Goal: Task Accomplishment & Management: Manage account settings

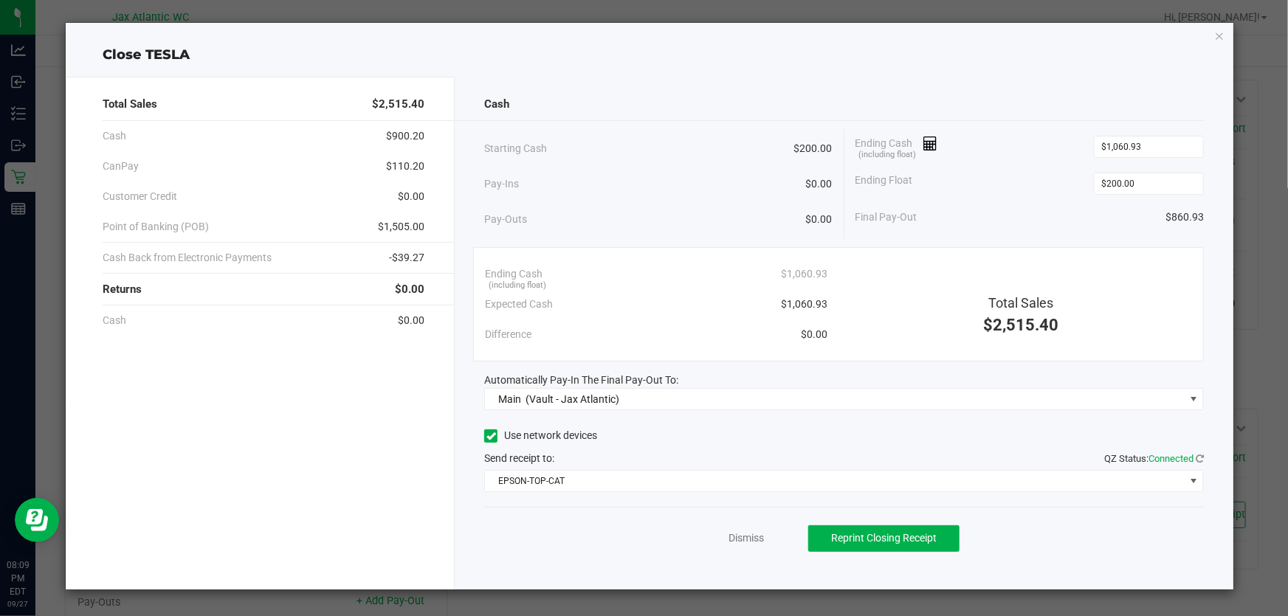
scroll to position [294, 0]
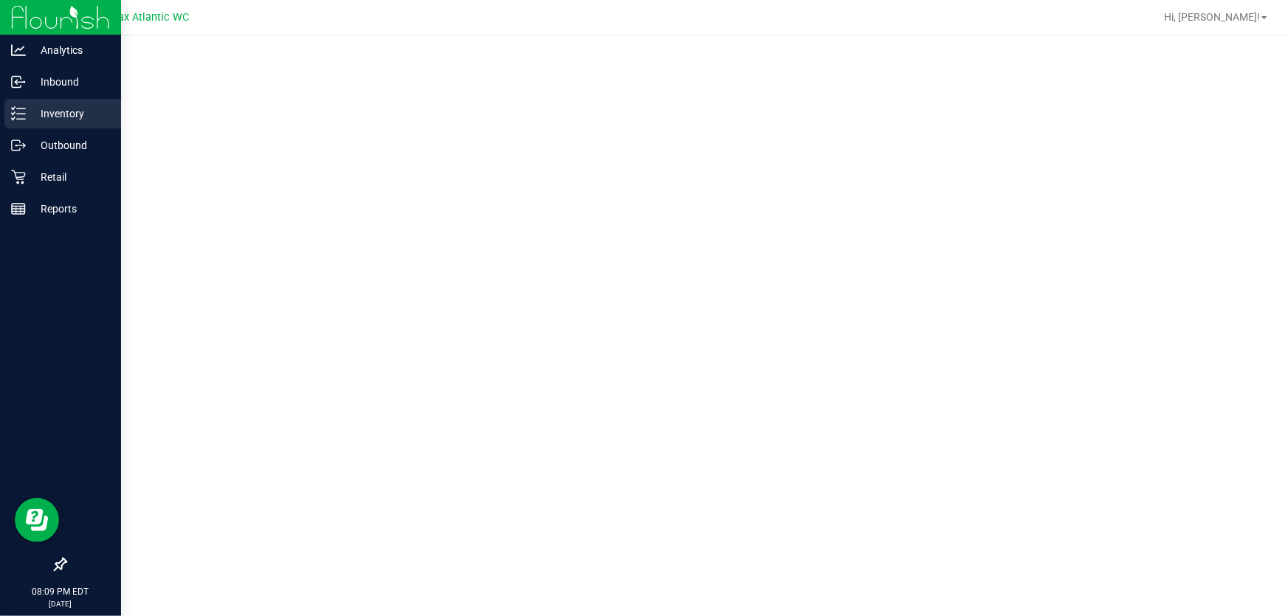
click at [56, 111] on p "Inventory" at bounding box center [70, 114] width 89 height 18
click at [41, 176] on p "Retail" at bounding box center [70, 177] width 89 height 18
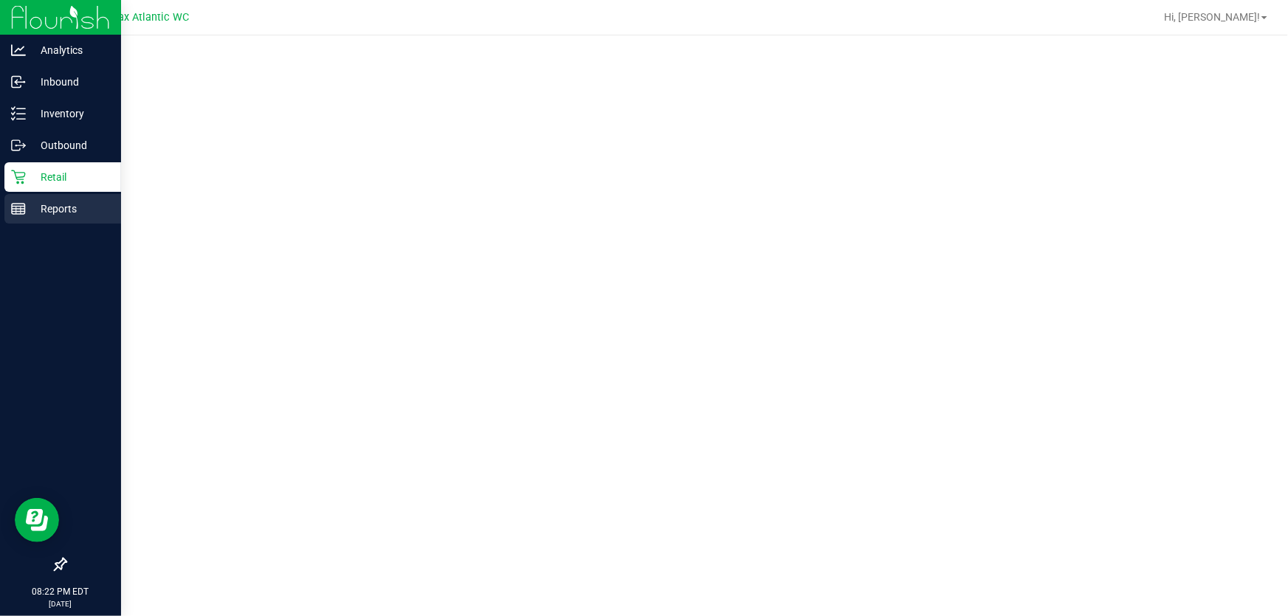
click at [24, 207] on line at bounding box center [18, 207] width 13 height 0
click at [48, 184] on p "Retail" at bounding box center [70, 177] width 89 height 18
click at [18, 174] on icon at bounding box center [18, 177] width 15 height 15
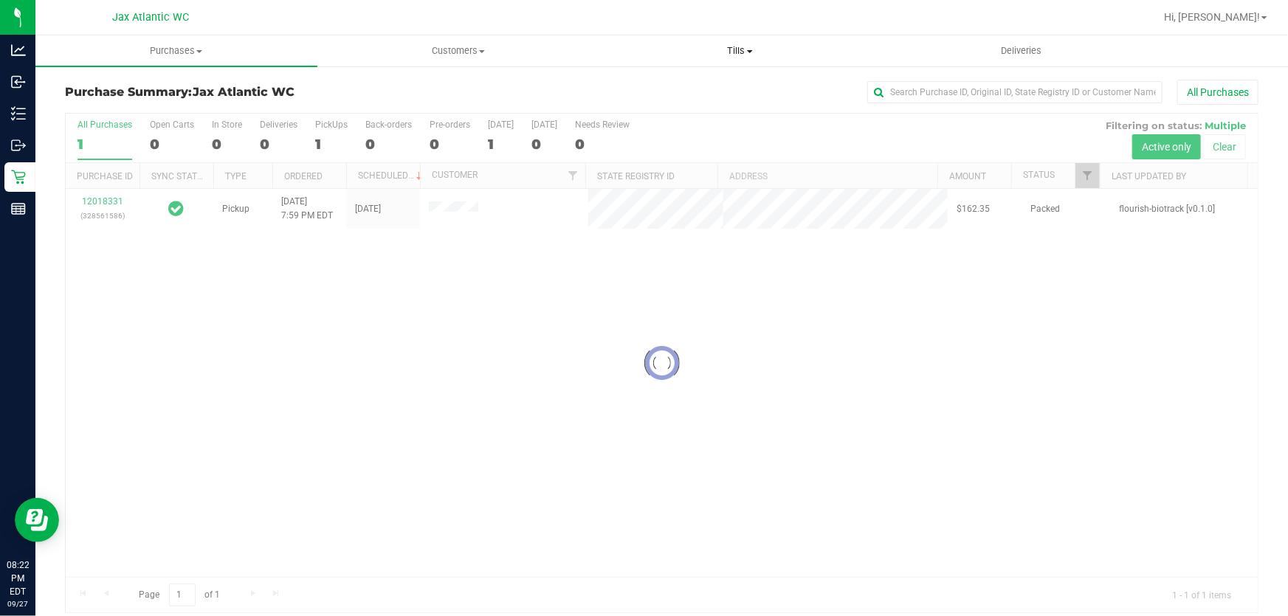
click at [735, 52] on span "Tills" at bounding box center [740, 50] width 280 height 13
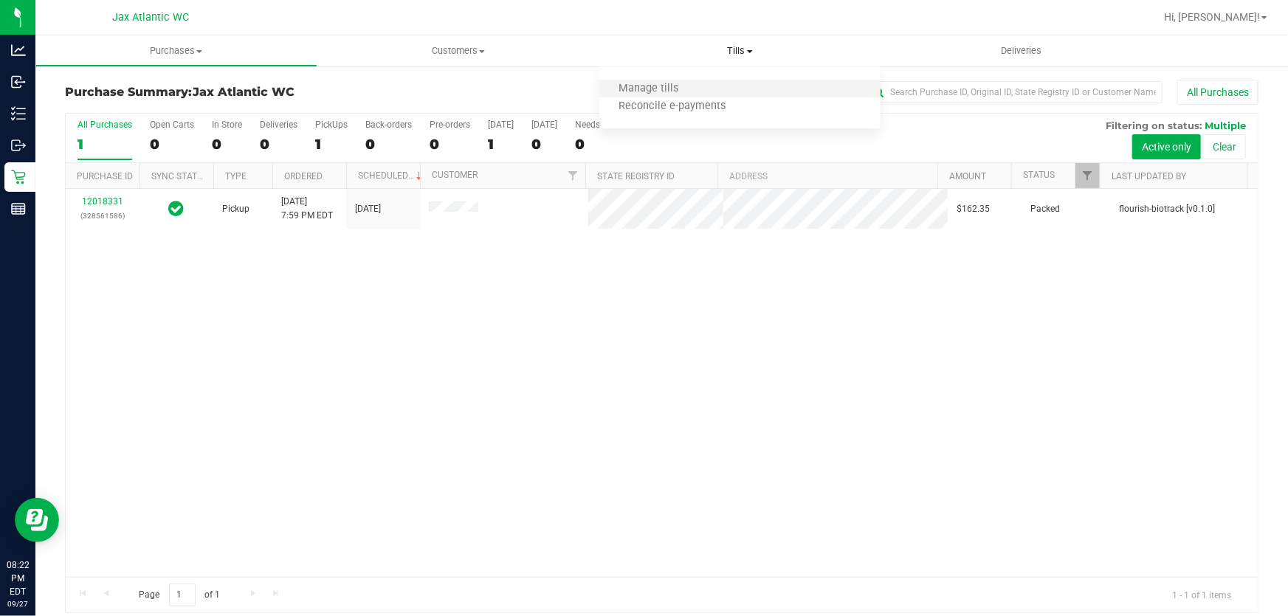
click at [696, 89] on li "Manage tills" at bounding box center [740, 89] width 282 height 18
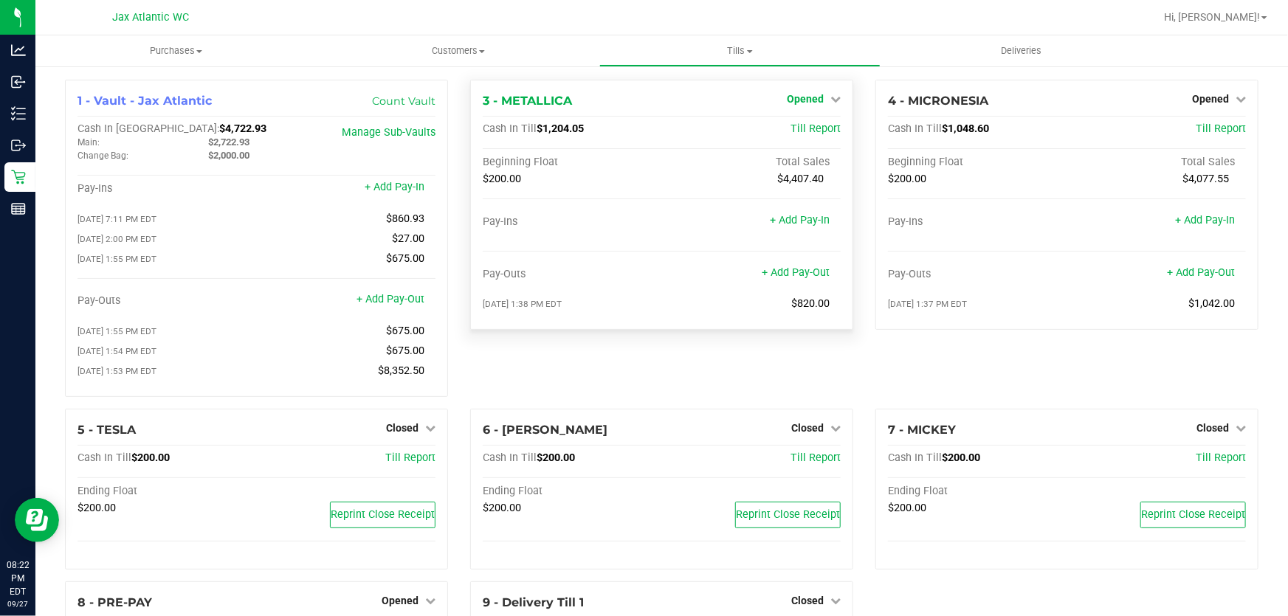
click at [801, 100] on span "Opened" at bounding box center [805, 99] width 37 height 12
click at [804, 130] on link "Close Till" at bounding box center [807, 130] width 40 height 12
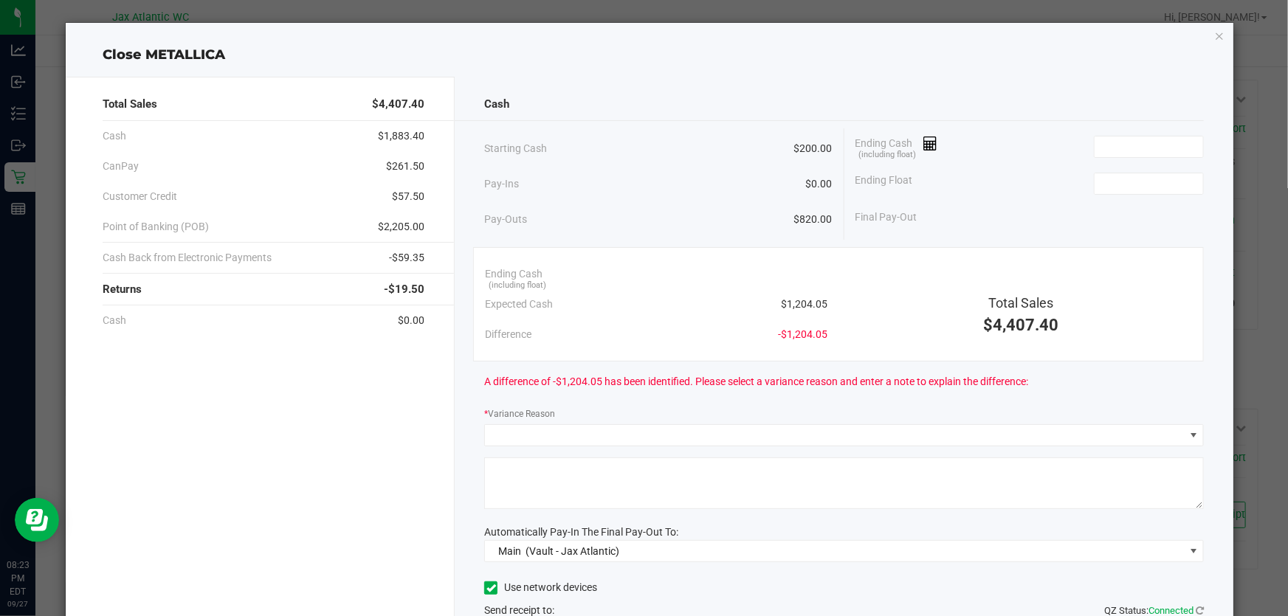
click button "button" at bounding box center [1219, 36] width 10 height 18
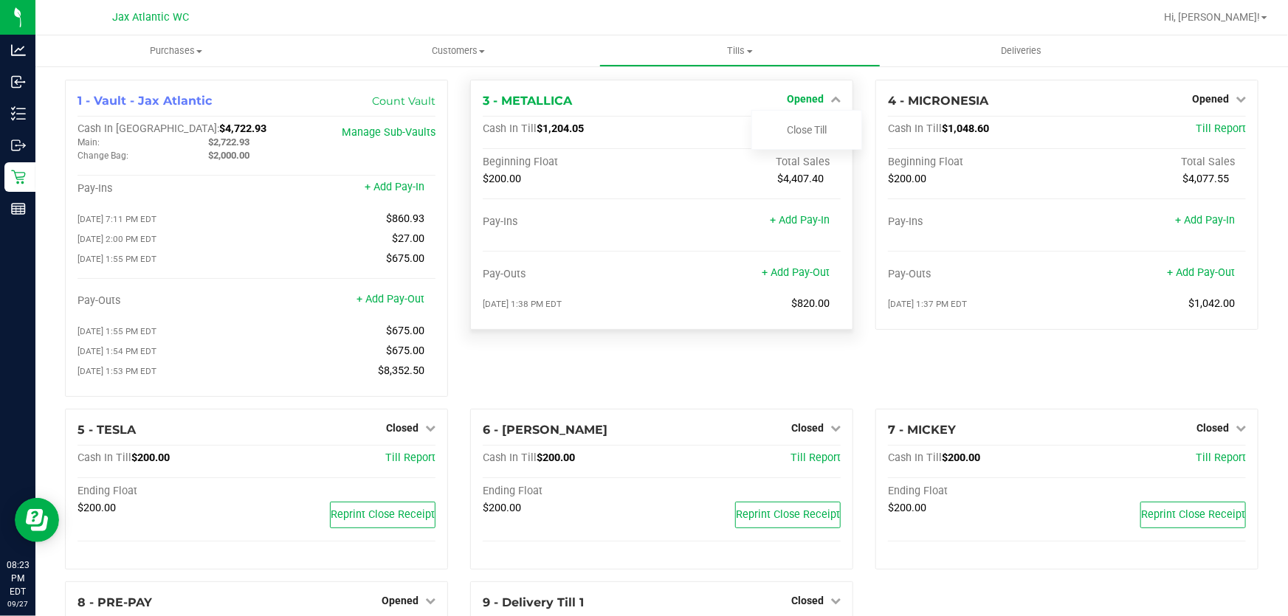
click at [798, 102] on span "Opened" at bounding box center [805, 99] width 37 height 12
click at [798, 101] on span "Opened" at bounding box center [805, 99] width 37 height 12
click at [800, 128] on link "Close Till" at bounding box center [807, 130] width 40 height 12
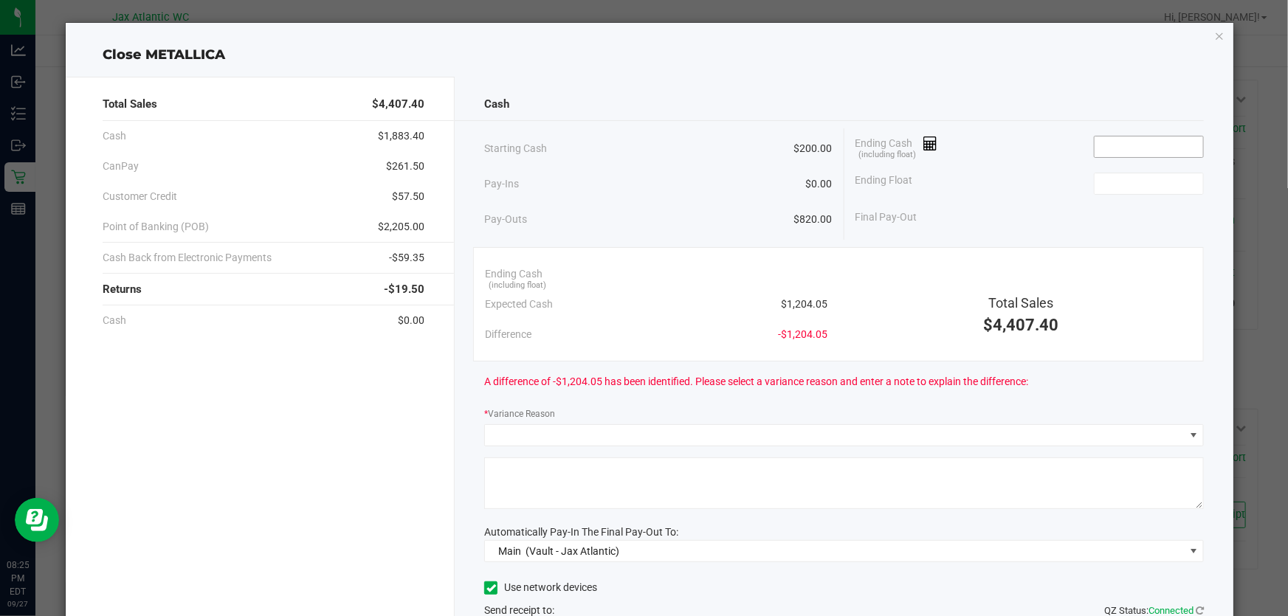
click at [1106, 145] on input at bounding box center [1148, 147] width 108 height 21
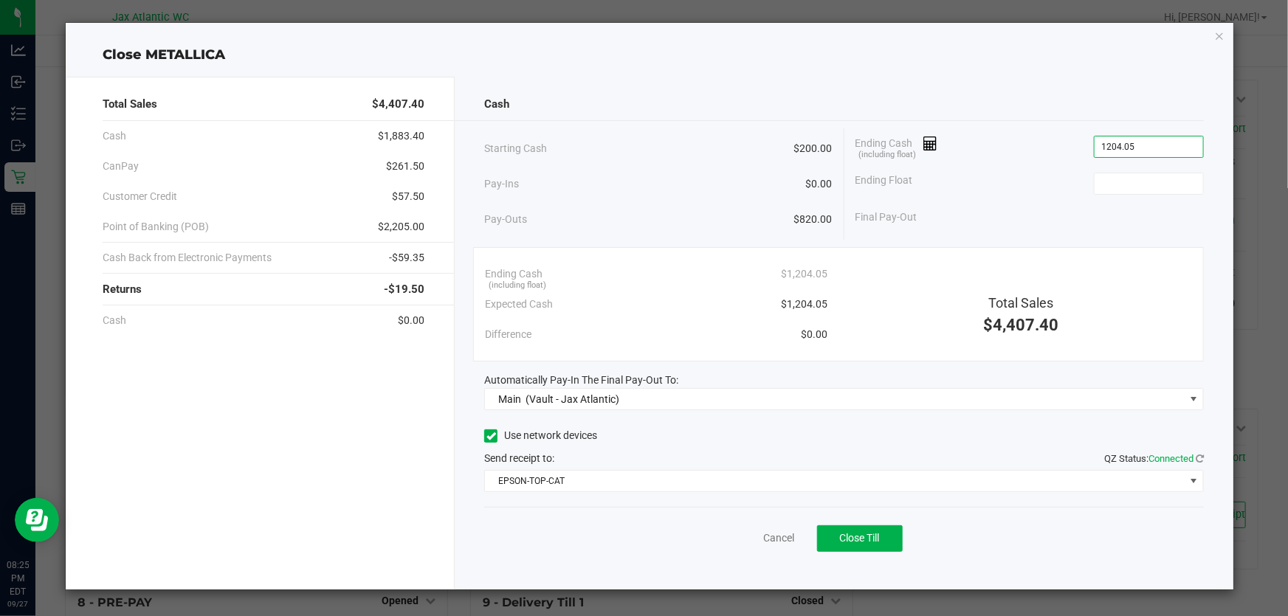
type input "$1,204.05"
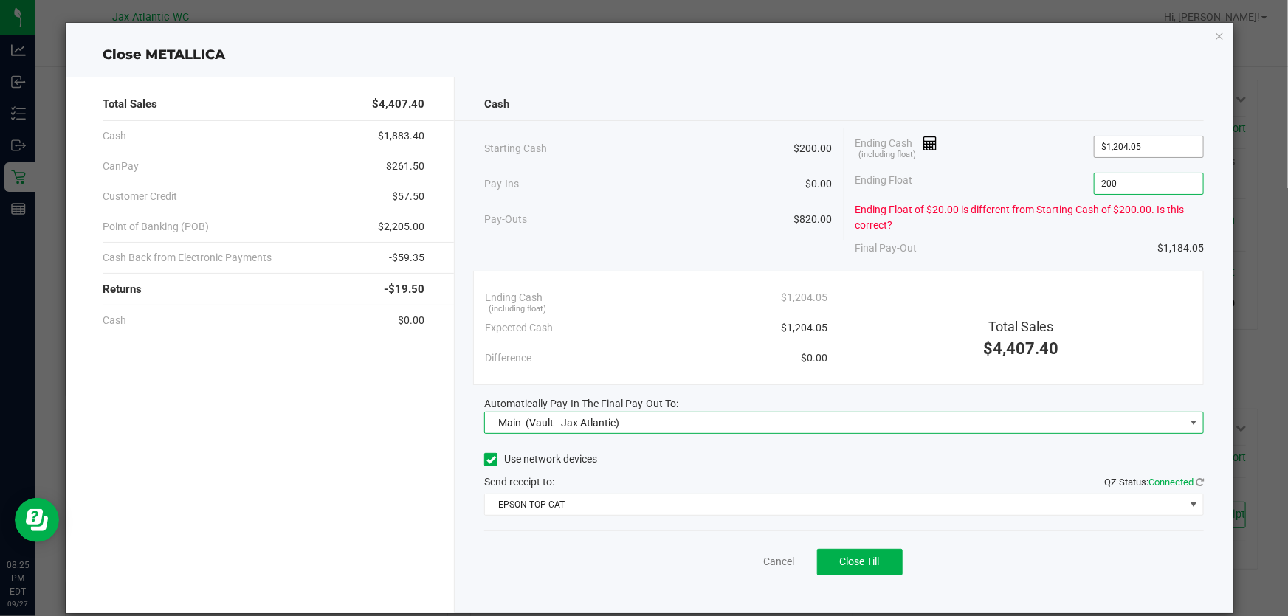
type input "$200.00"
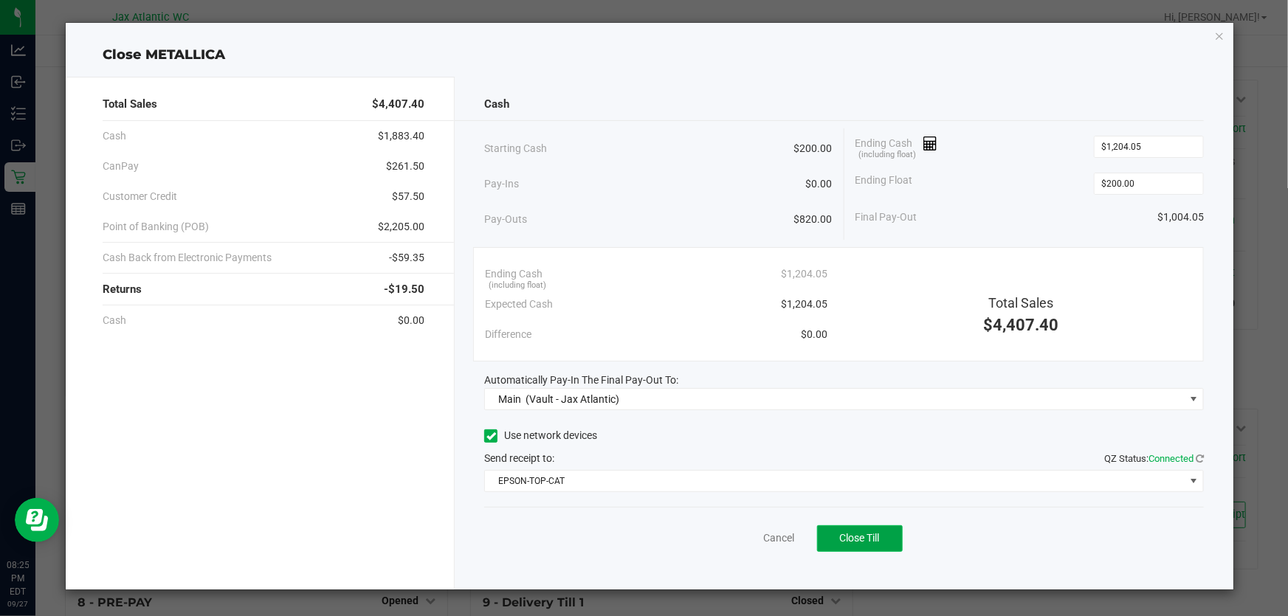
click at [855, 538] on span "Close Till" at bounding box center [860, 538] width 40 height 12
click at [751, 540] on link "Dismiss" at bounding box center [745, 538] width 35 height 15
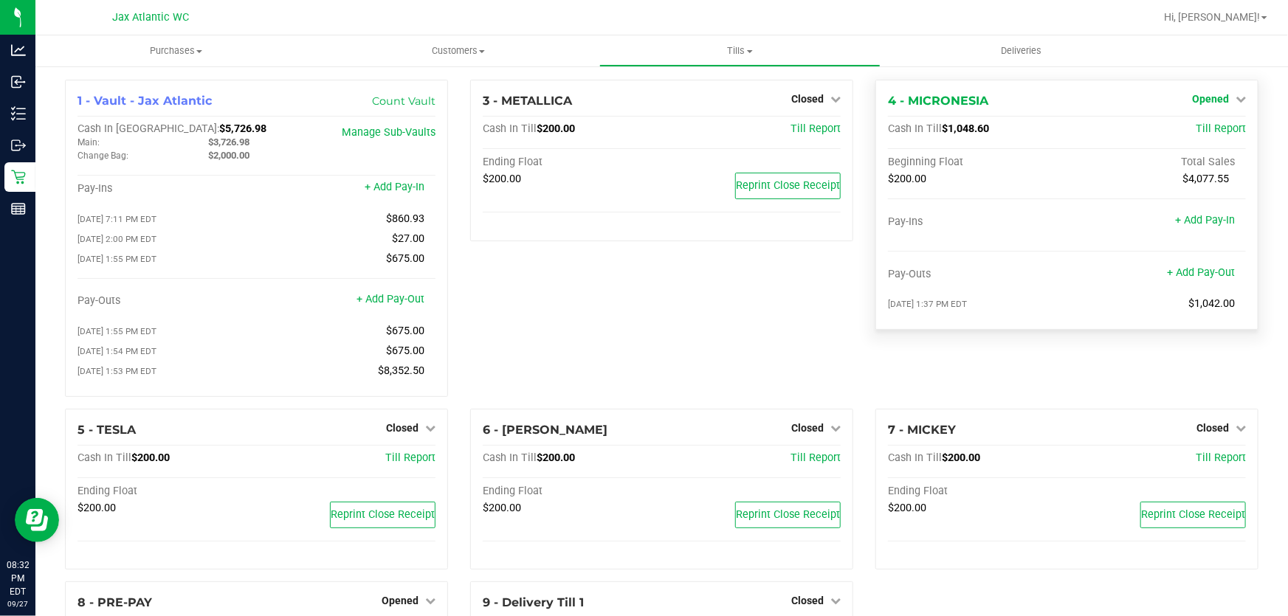
click at [1206, 93] on span "Opened" at bounding box center [1210, 99] width 37 height 12
click at [1198, 131] on link "Close Till" at bounding box center [1212, 130] width 40 height 12
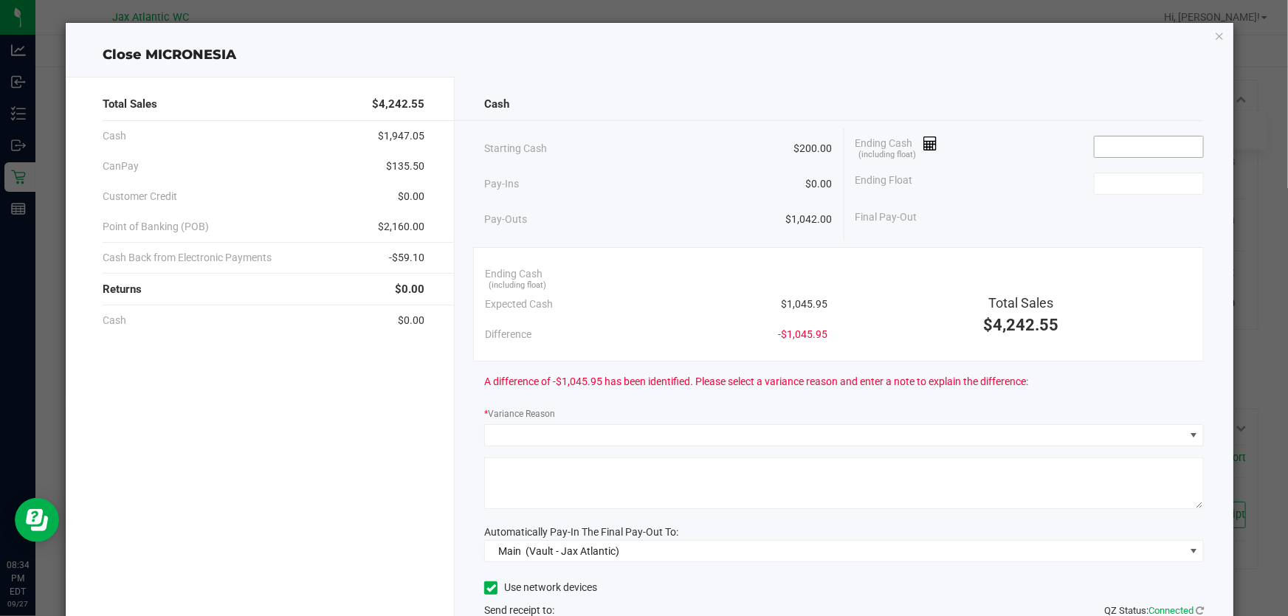
click at [1126, 140] on input at bounding box center [1148, 147] width 108 height 21
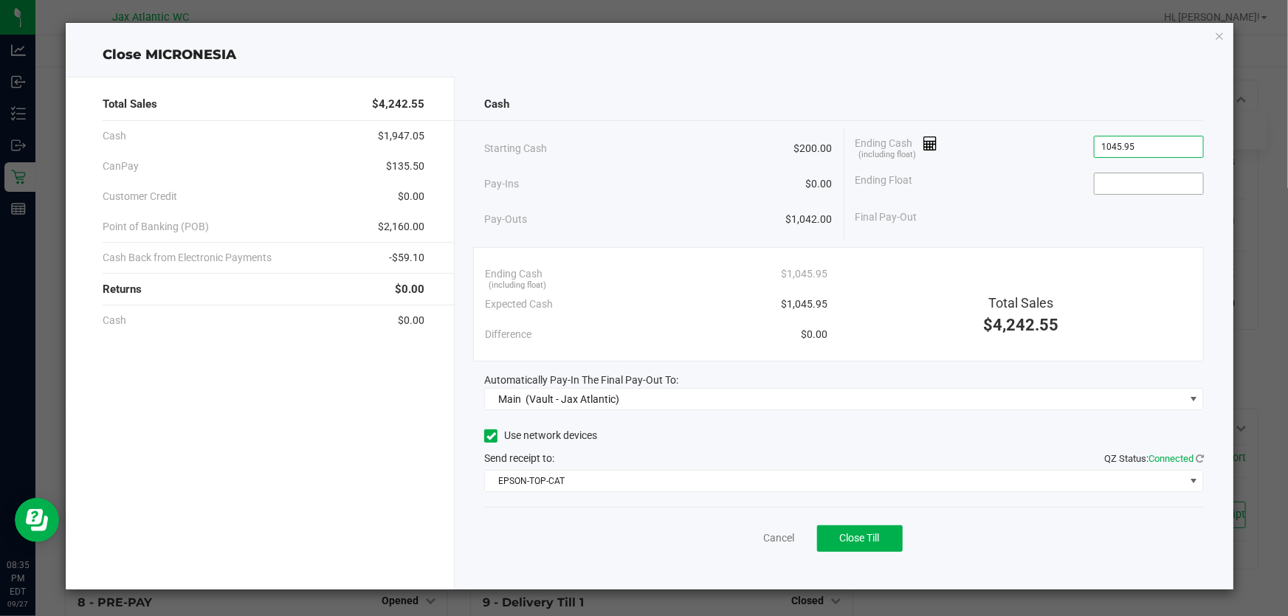
type input "$1,045.95"
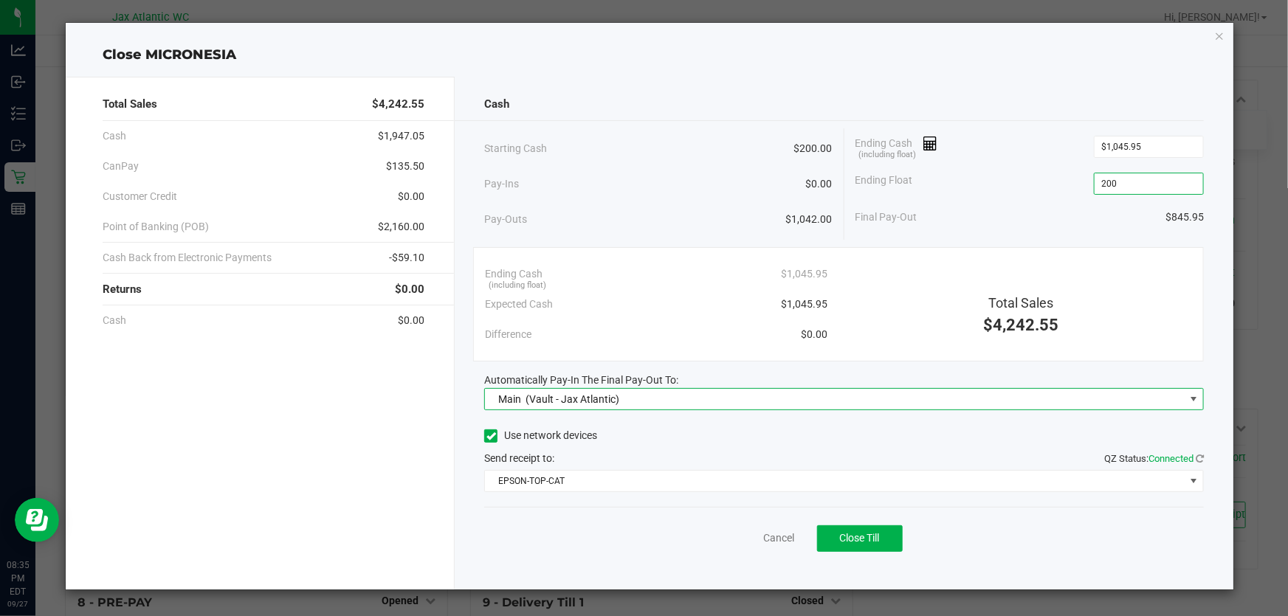
type input "$200.00"
click at [863, 539] on span "Close Till" at bounding box center [860, 538] width 40 height 12
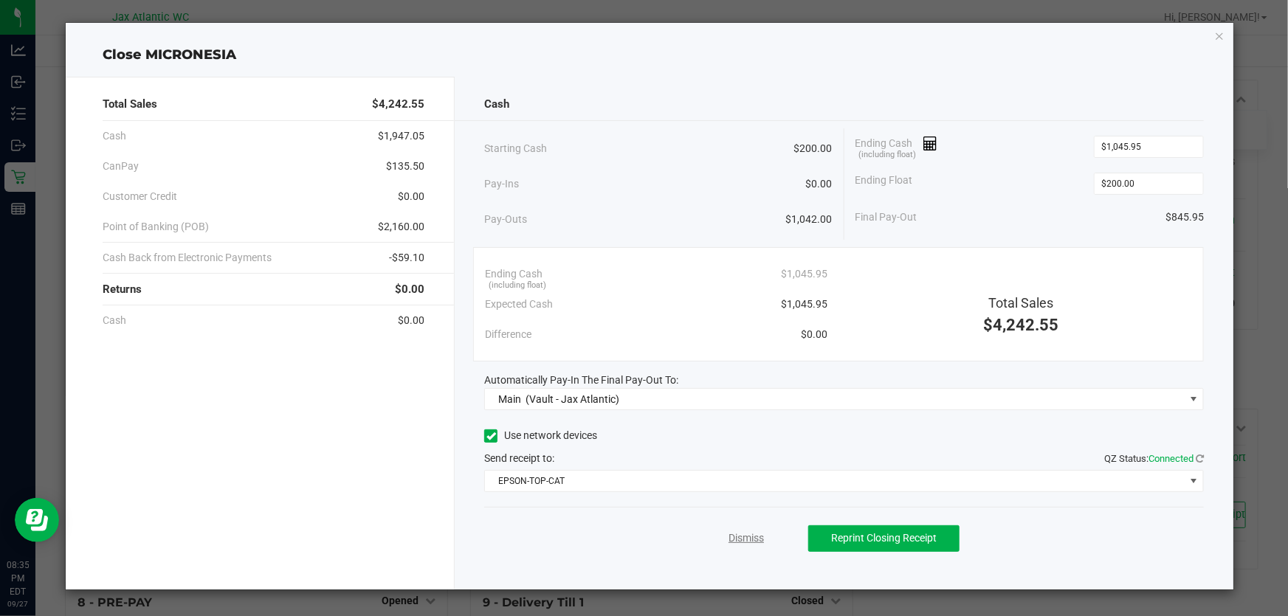
click at [739, 544] on link "Dismiss" at bounding box center [745, 538] width 35 height 15
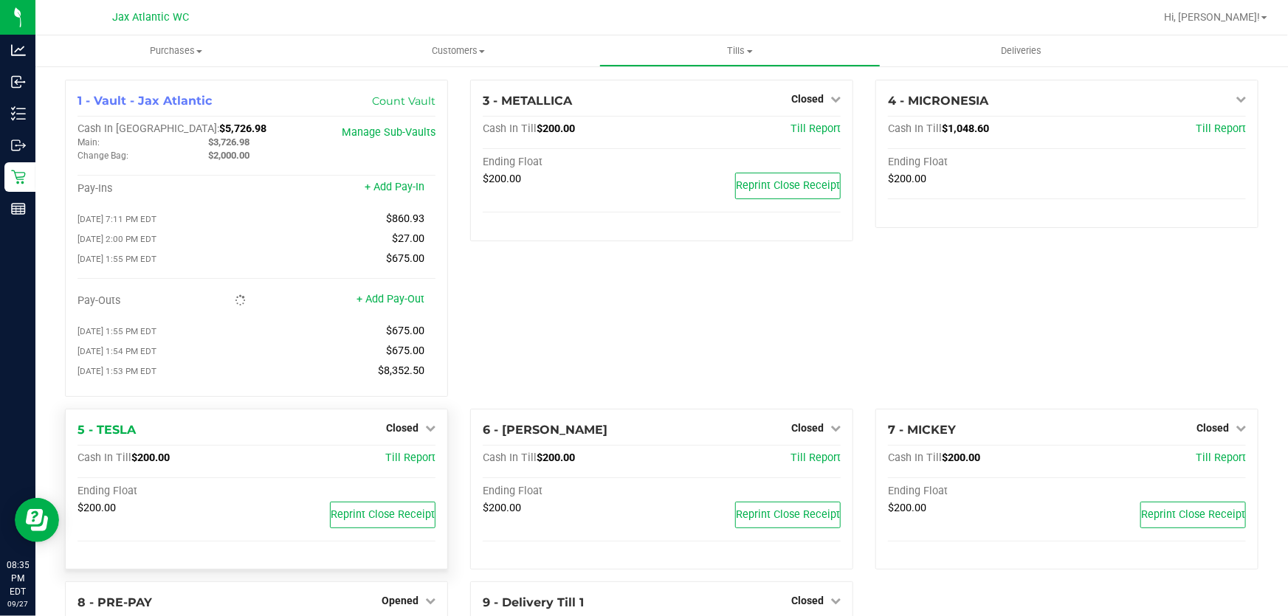
scroll to position [201, 0]
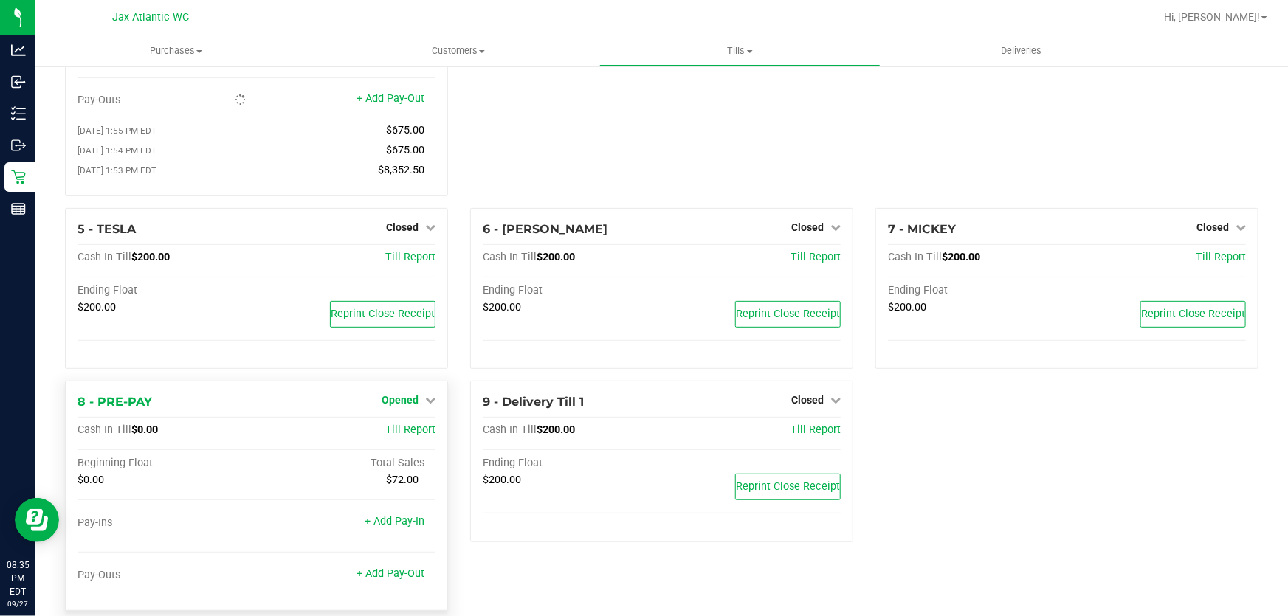
click at [404, 406] on span "Opened" at bounding box center [400, 400] width 37 height 12
click at [408, 430] on link "Close Till" at bounding box center [402, 431] width 40 height 12
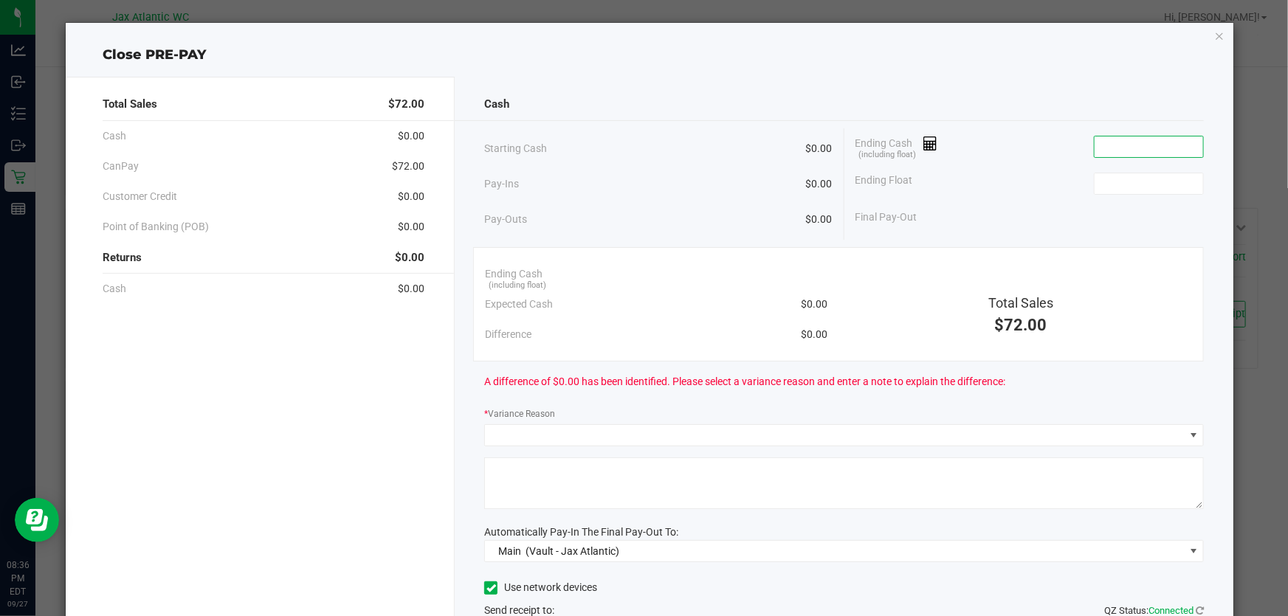
click at [1148, 150] on input at bounding box center [1148, 147] width 108 height 21
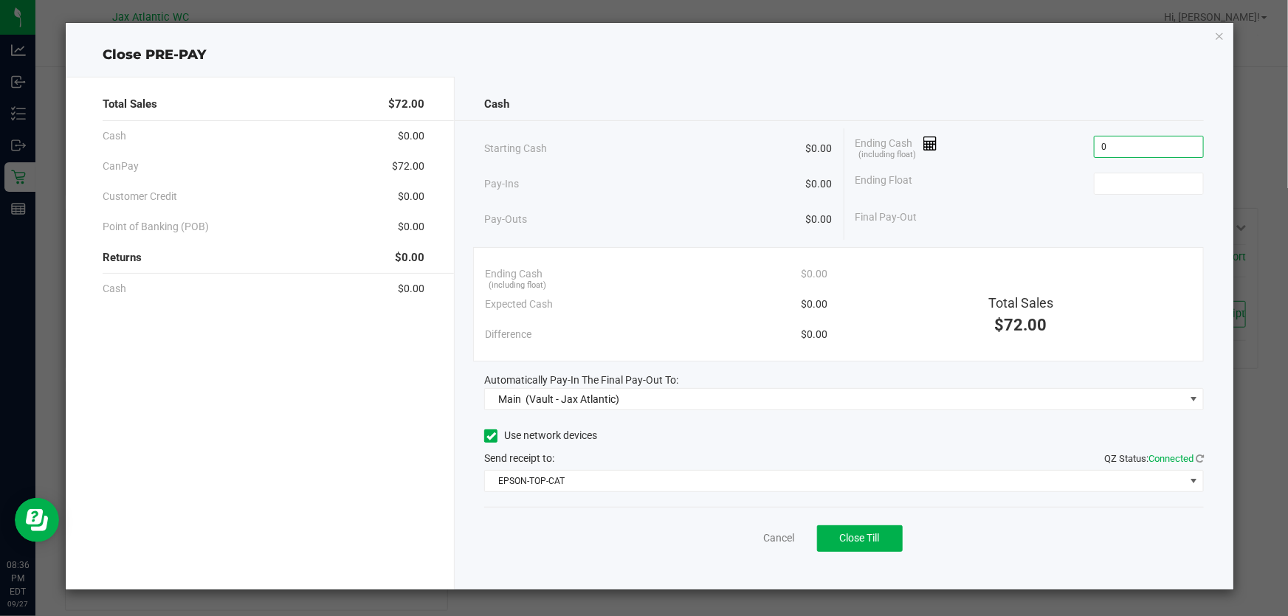
type input "$0.00"
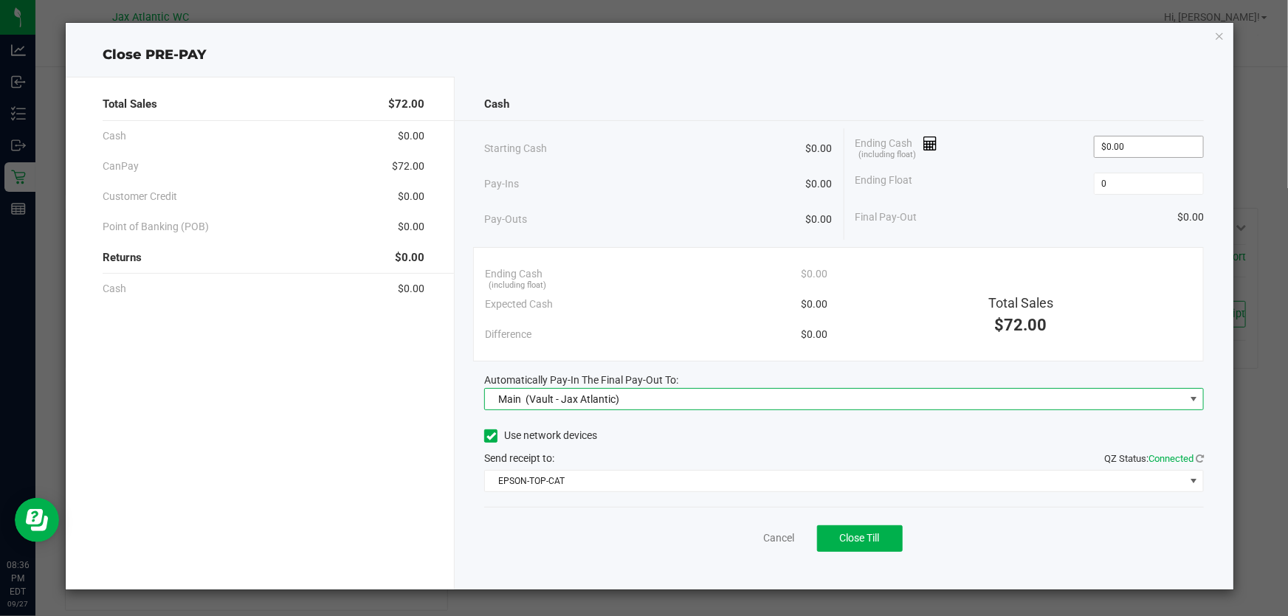
type input "$0.00"
click at [855, 542] on span "Close Till" at bounding box center [860, 538] width 40 height 12
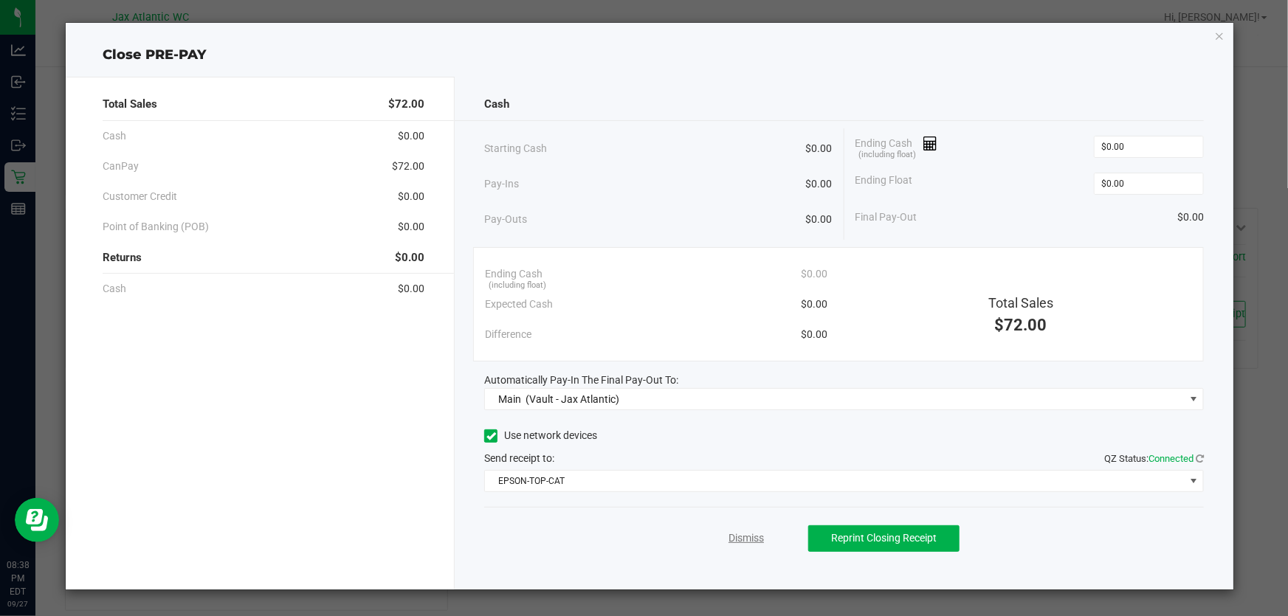
click at [744, 539] on link "Dismiss" at bounding box center [745, 538] width 35 height 15
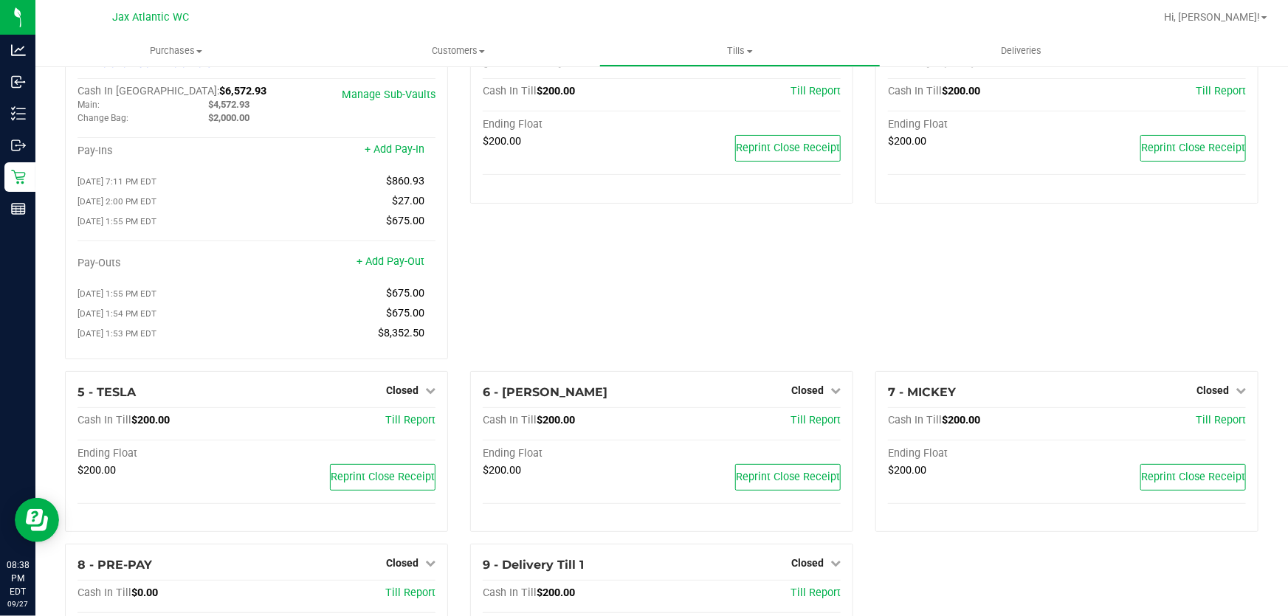
scroll to position [0, 0]
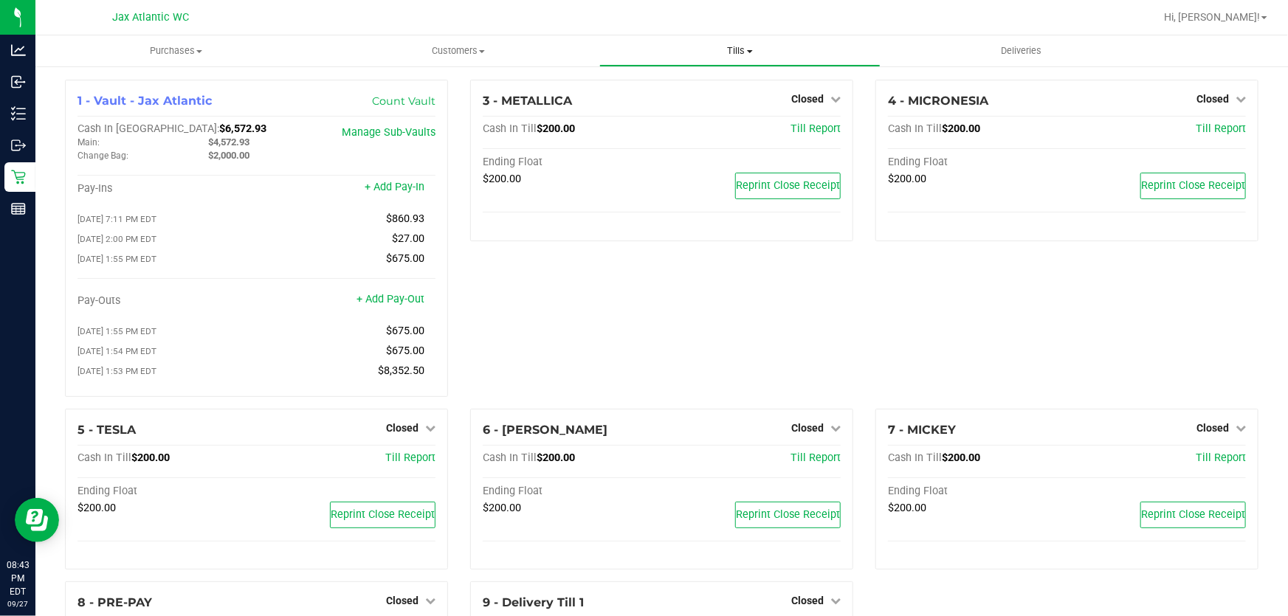
click at [741, 49] on span "Tills" at bounding box center [740, 50] width 280 height 13
click at [741, 49] on span "Tills" at bounding box center [740, 50] width 282 height 13
click at [739, 53] on span "Tills" at bounding box center [740, 50] width 282 height 13
click at [678, 108] on span "Reconcile e-payments" at bounding box center [672, 106] width 147 height 13
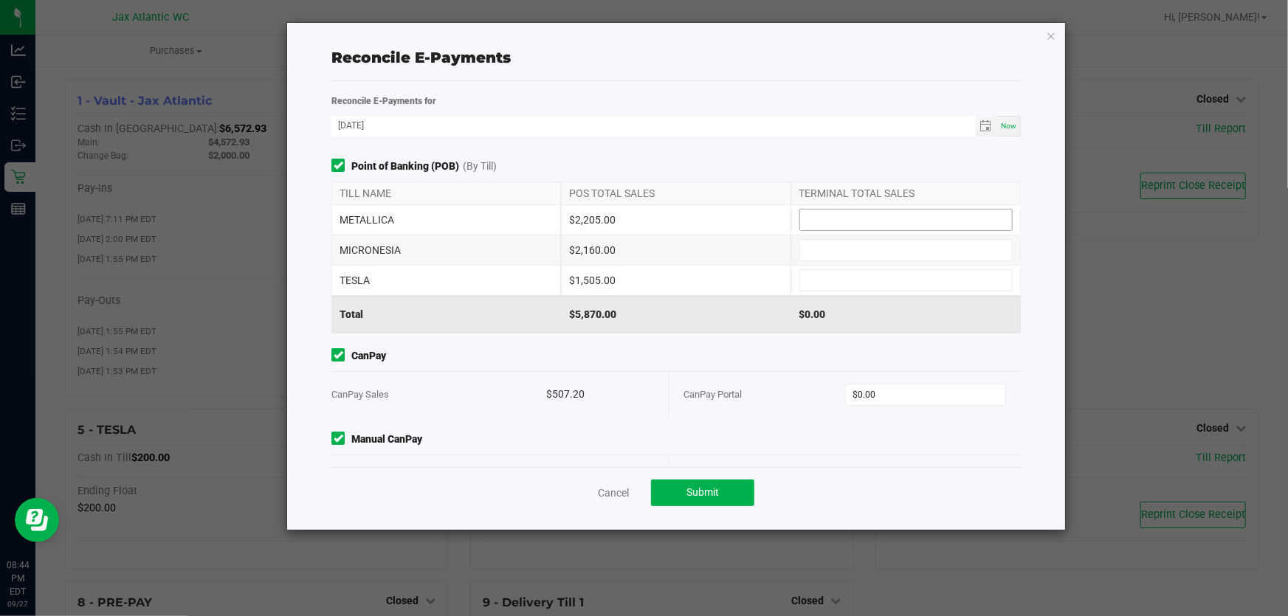
click at [845, 217] on input at bounding box center [906, 220] width 212 height 21
type input "$2,205.00"
type input "$2,160.00"
type input "$1,505.00"
type input "$507.20"
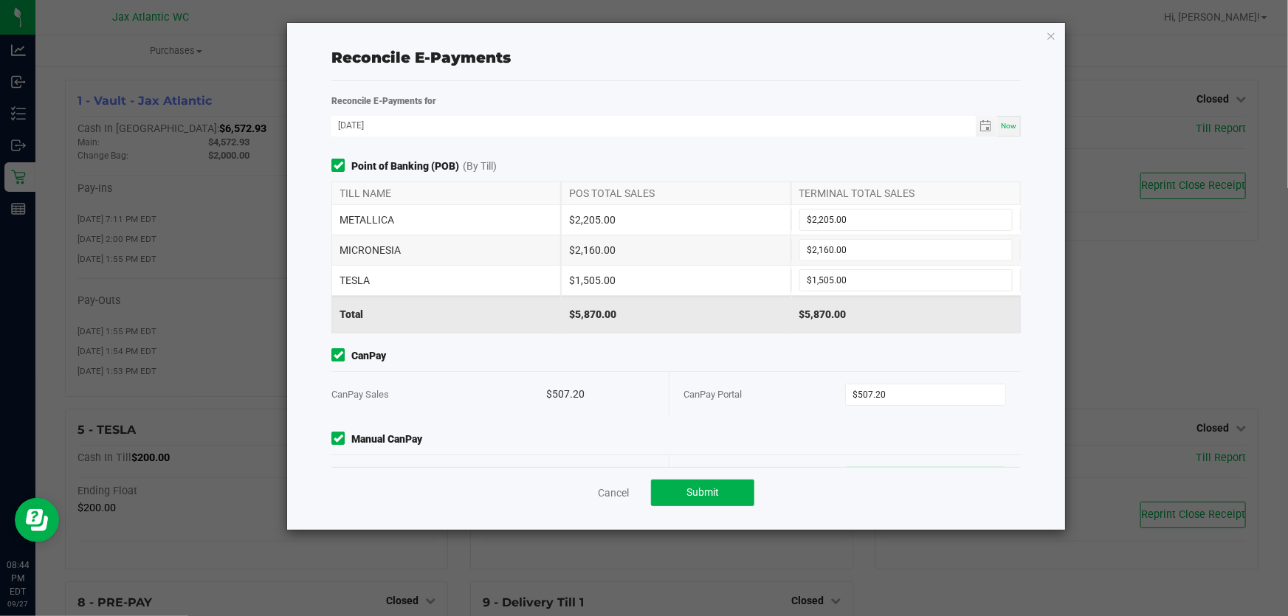
scroll to position [19, 0]
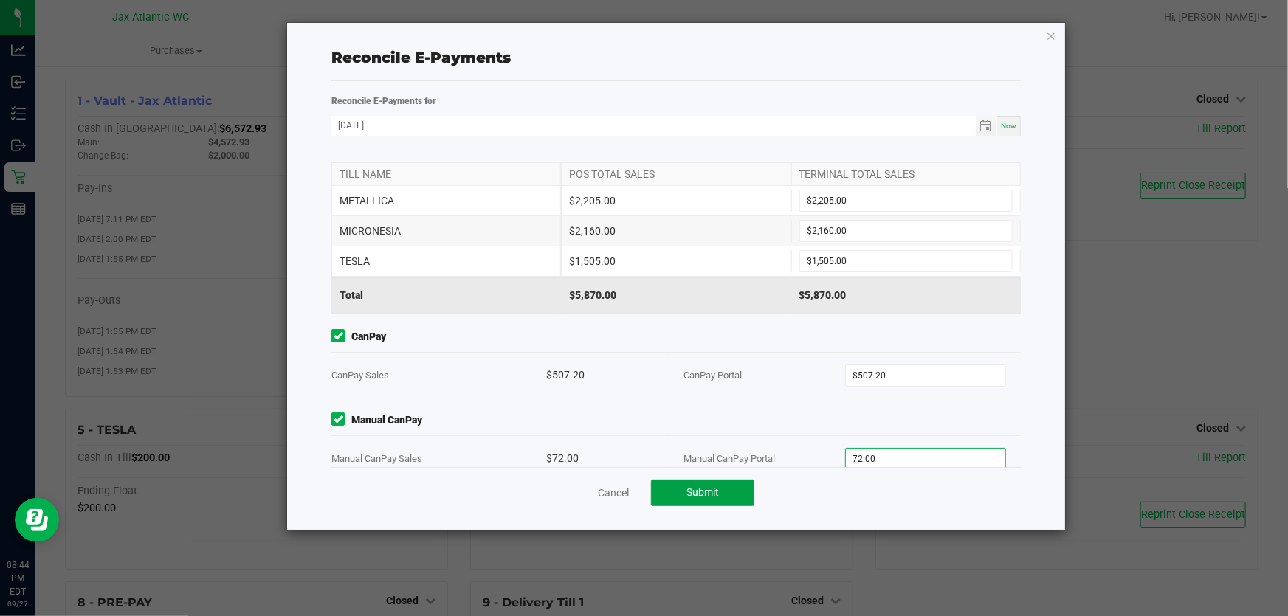
type input "$72.00"
click at [713, 503] on button "Submit" at bounding box center [702, 493] width 103 height 27
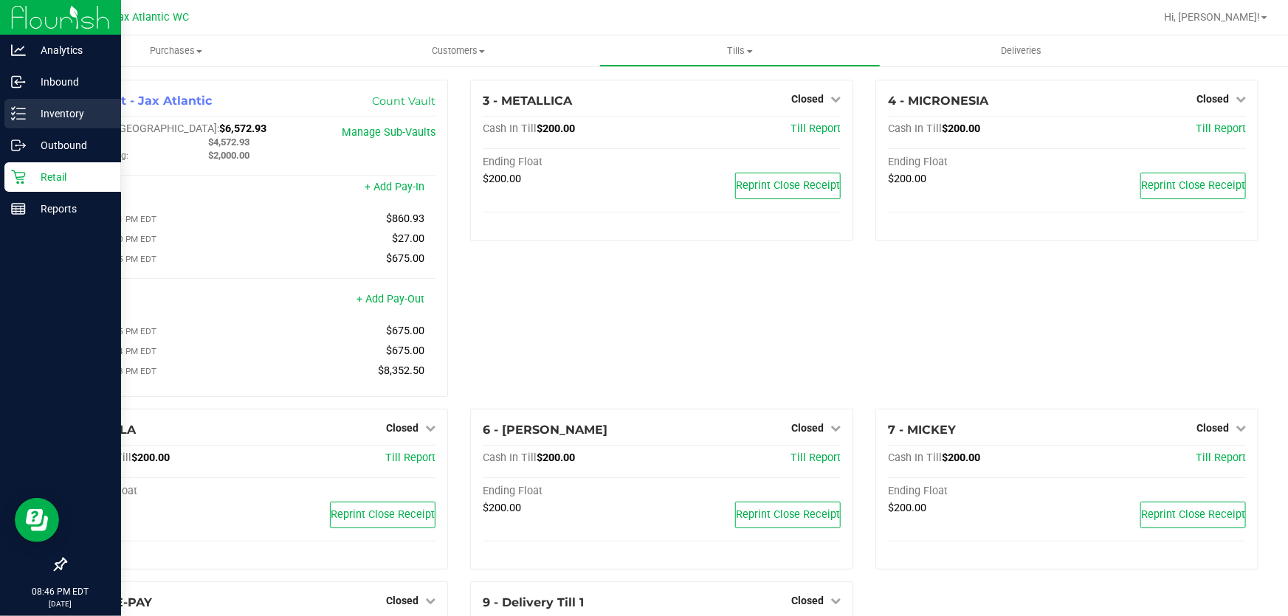
click at [60, 109] on p "Inventory" at bounding box center [70, 114] width 89 height 18
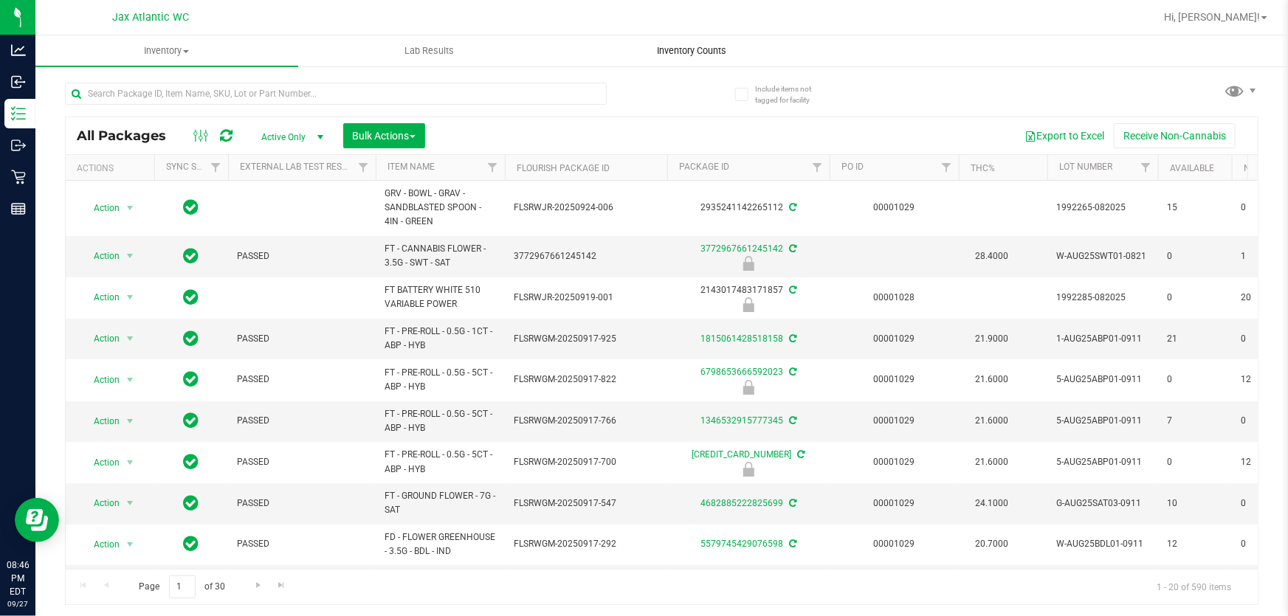
click at [717, 55] on span "Inventory Counts" at bounding box center [691, 50] width 109 height 13
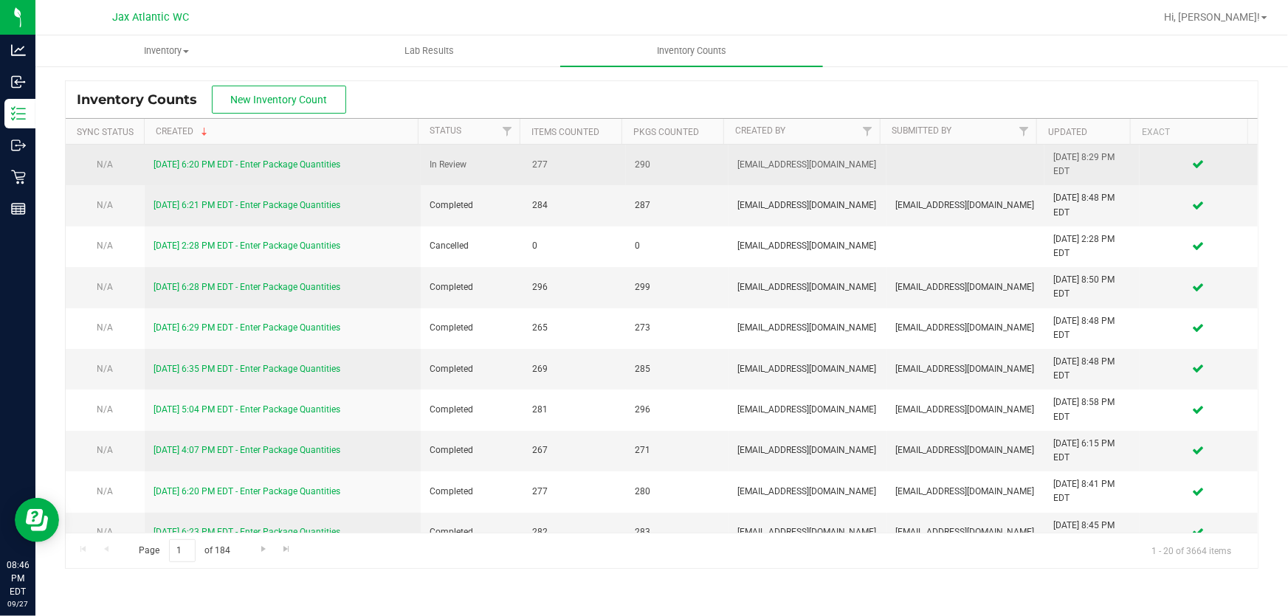
click at [303, 168] on link "[DATE] 6:20 PM EDT - Enter Package Quantities" at bounding box center [246, 164] width 187 height 10
